Goal: Navigation & Orientation: Find specific page/section

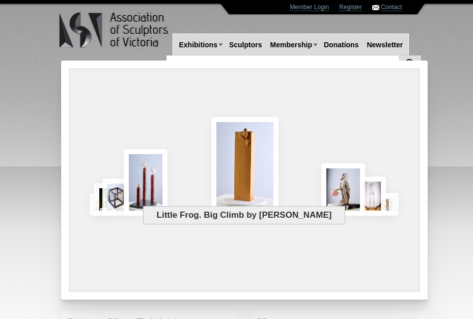
click at [139, 33] on img at bounding box center [115, 30] width 112 height 40
click at [119, 30] on img at bounding box center [115, 30] width 112 height 40
